Goal: Check status

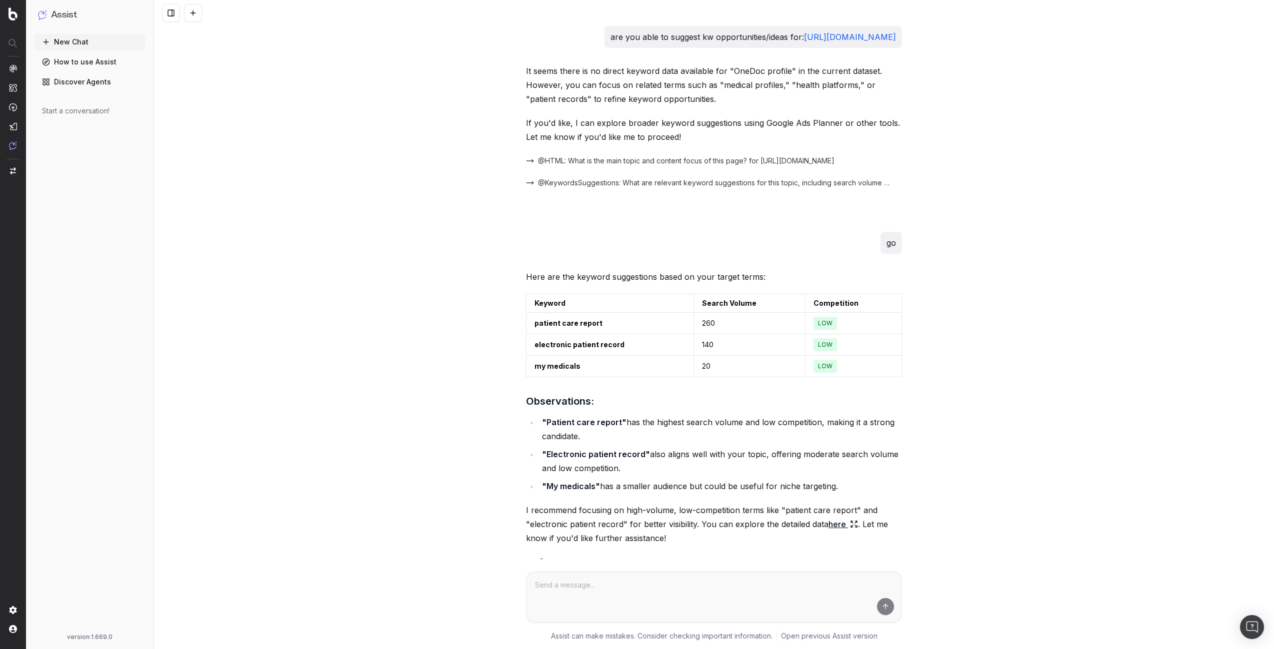
scroll to position [13885, 0]
